Goal: Check status: Check status

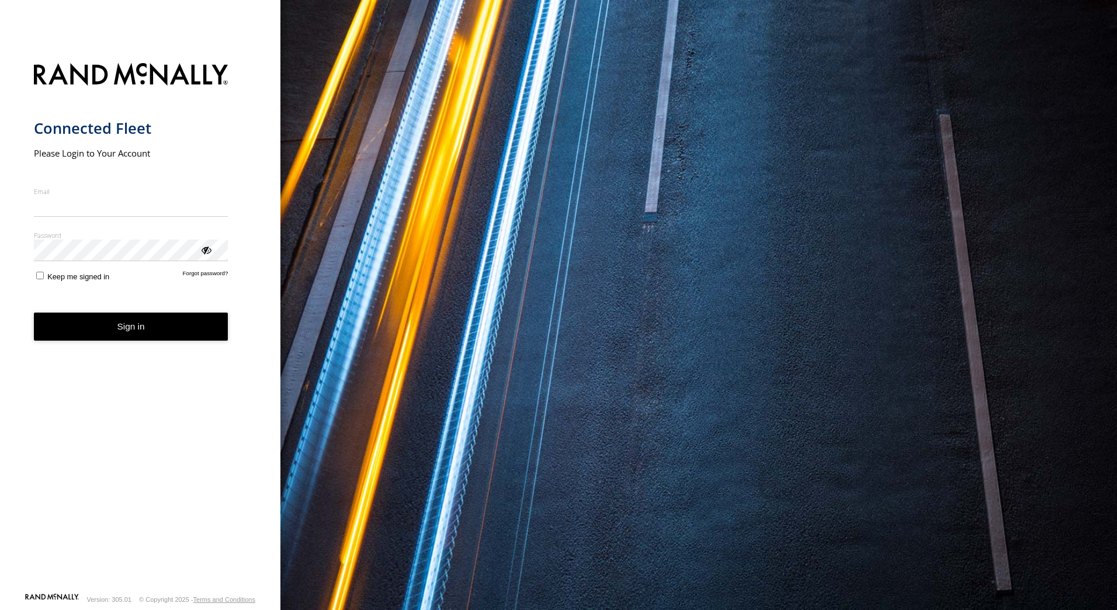
type input "**********"
click at [124, 336] on button "Sign in" at bounding box center [131, 327] width 195 height 29
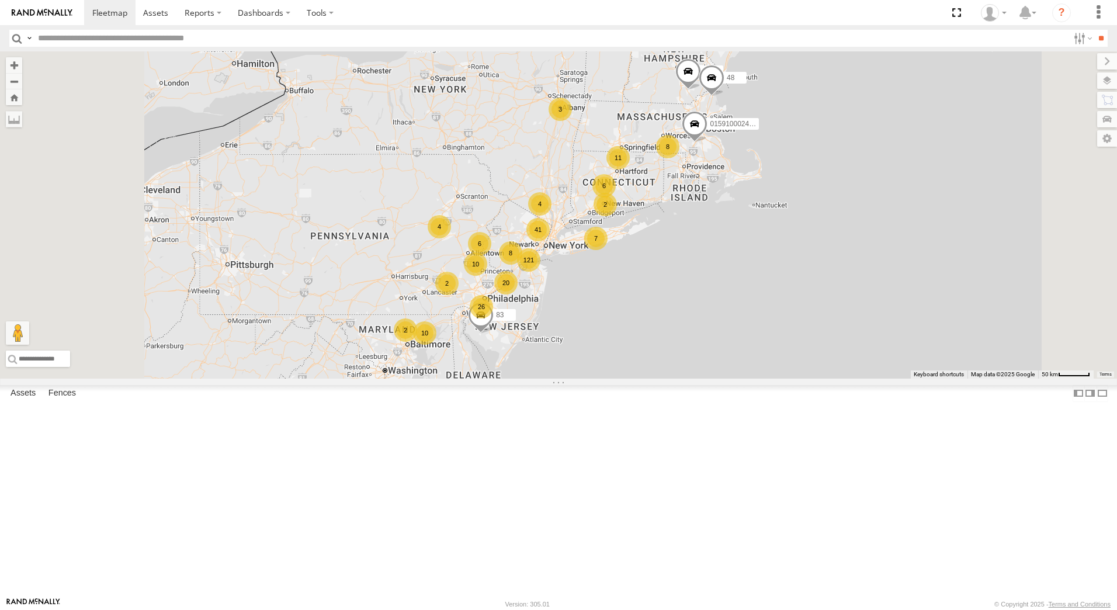
click at [0, 0] on div "57" at bounding box center [0, 0] width 0 height 0
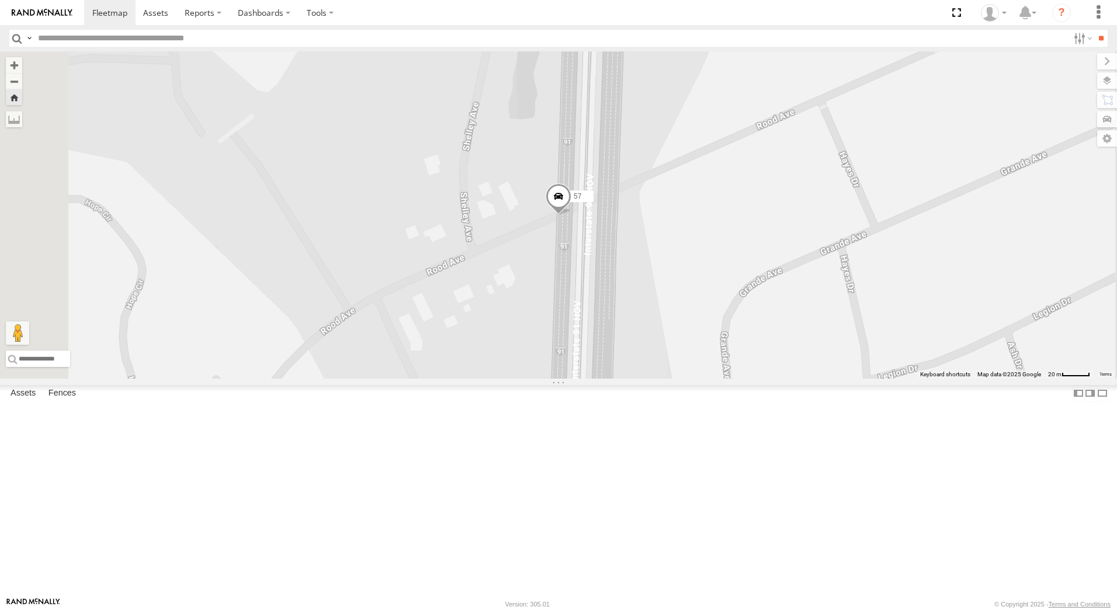
click at [0, 0] on div "57 All Assets I-91 Windsor 41.82783 -72.66594" at bounding box center [0, 0] width 0 height 0
drag, startPoint x: 27, startPoint y: 351, endPoint x: 19, endPoint y: 352, distance: 8.8
click at [0, 0] on div at bounding box center [0, 0] width 0 height 0
click at [0, 0] on span at bounding box center [0, 0] width 0 height 0
click at [190, 355] on div "← Move left → Move right ↑ Move up ↓ Move down + Zoom in - Zoom out Home Jump l…" at bounding box center [558, 214] width 1117 height 327
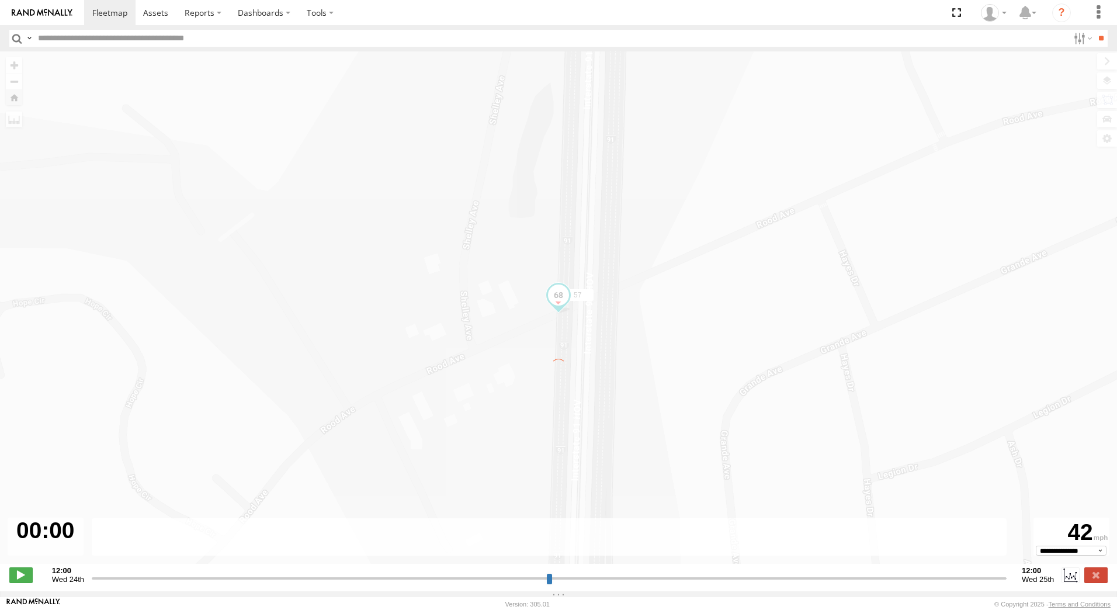
type input "**********"
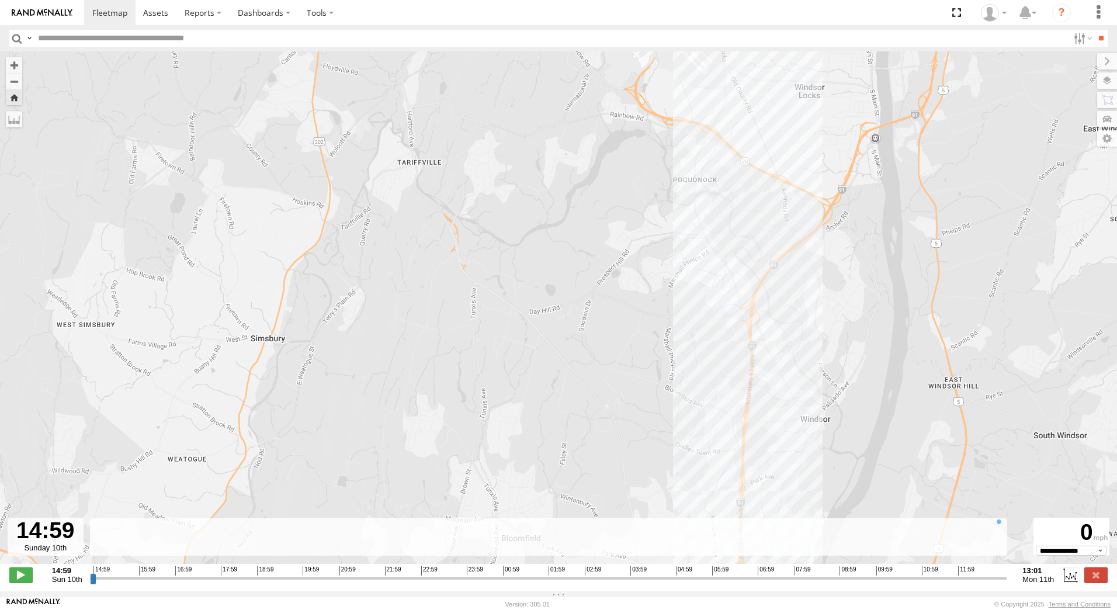
click at [686, 306] on div "57" at bounding box center [558, 313] width 1117 height 525
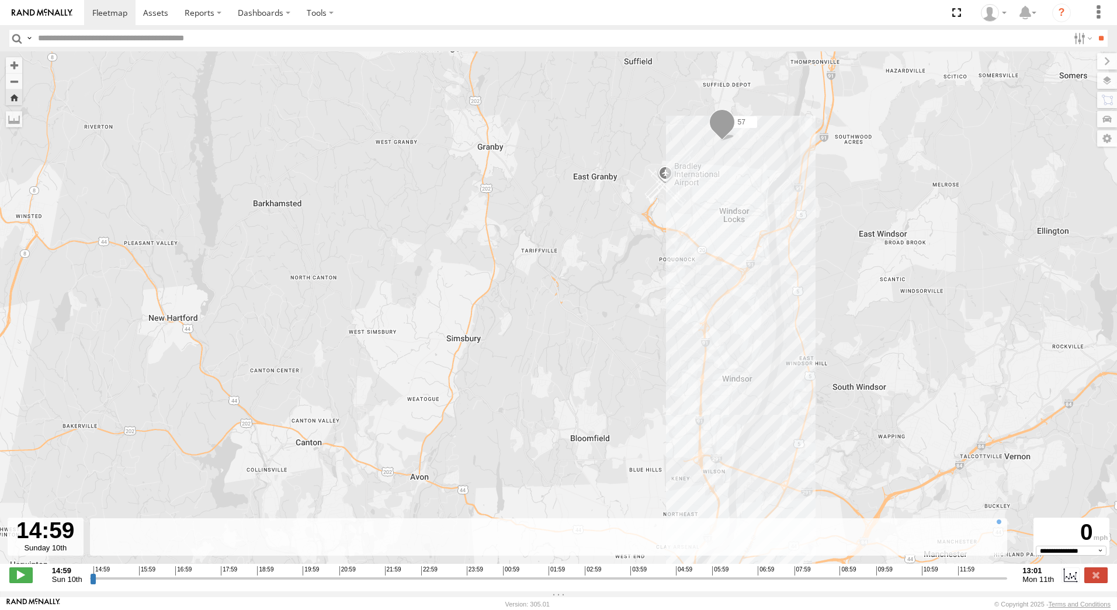
click at [295, 296] on div "57" at bounding box center [558, 313] width 1117 height 525
